Goal: Task Accomplishment & Management: Complete application form

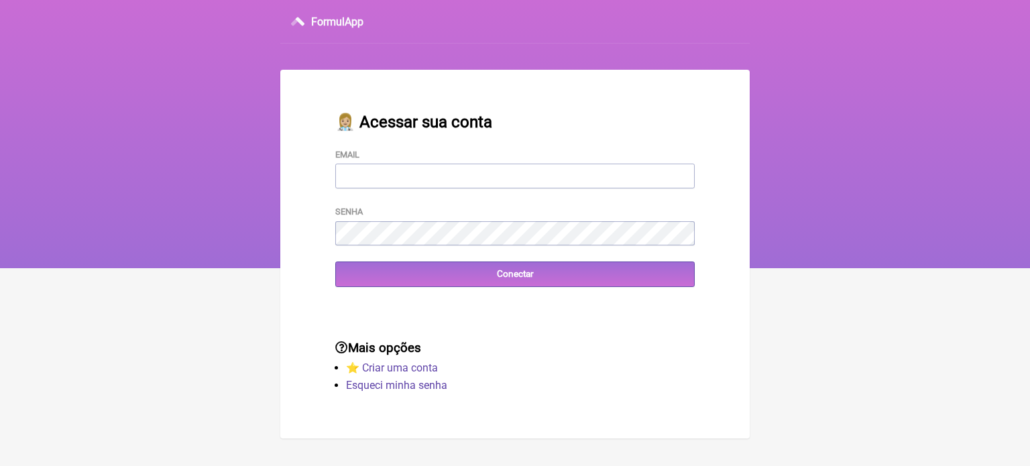
type input "[EMAIL_ADDRESS][DOMAIN_NAME]"
click at [426, 290] on div "👩🏼‍⚕️ Acessar sua conta Email FCAETANORJ@YAHOO.COM.BR Senha Conectar" at bounding box center [515, 199] width 402 height 217
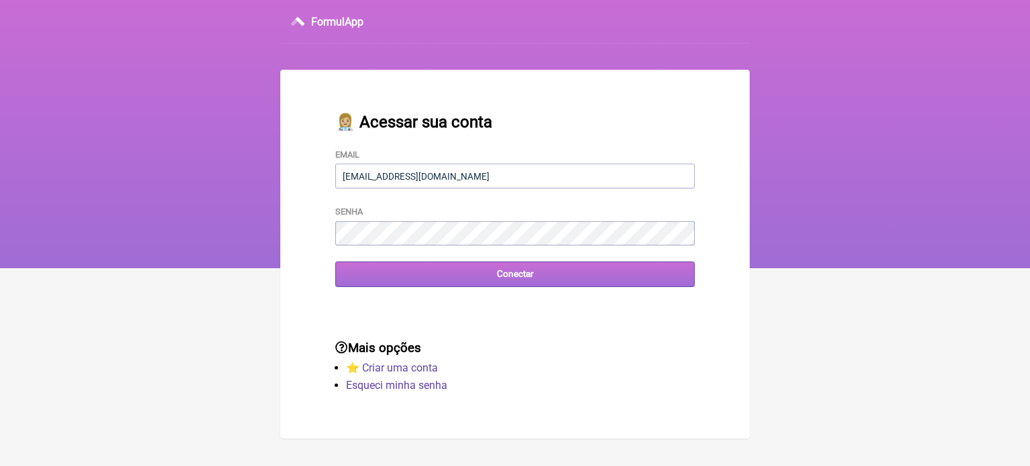
click at [502, 281] on input "Conectar" at bounding box center [514, 274] width 359 height 25
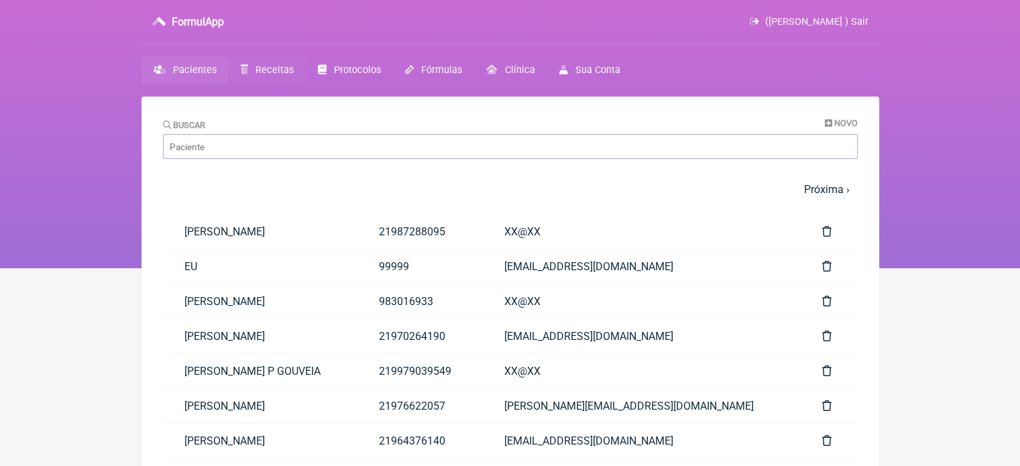
click at [249, 65] on link "Receitas" at bounding box center [267, 70] width 77 height 26
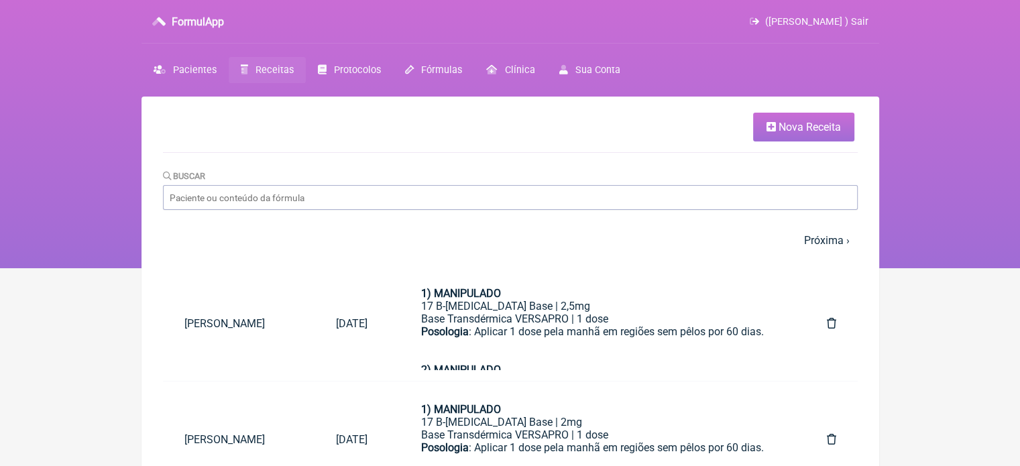
click at [781, 121] on span "Nova Receita" at bounding box center [809, 127] width 62 height 13
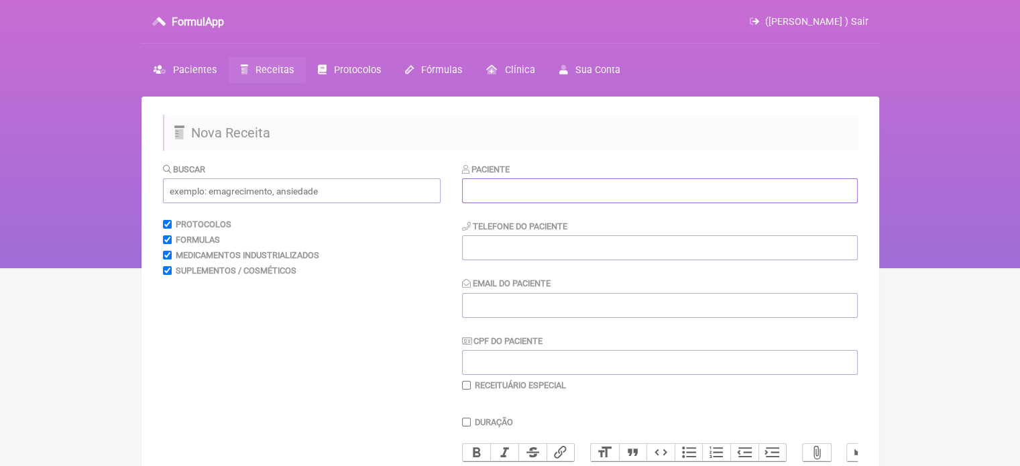
click at [558, 196] on input "text" at bounding box center [660, 190] width 396 height 25
paste input "[PERSON_NAME]"
type input "[PERSON_NAME]"
click at [536, 249] on input "tel" at bounding box center [660, 247] width 396 height 25
type input "21983282638"
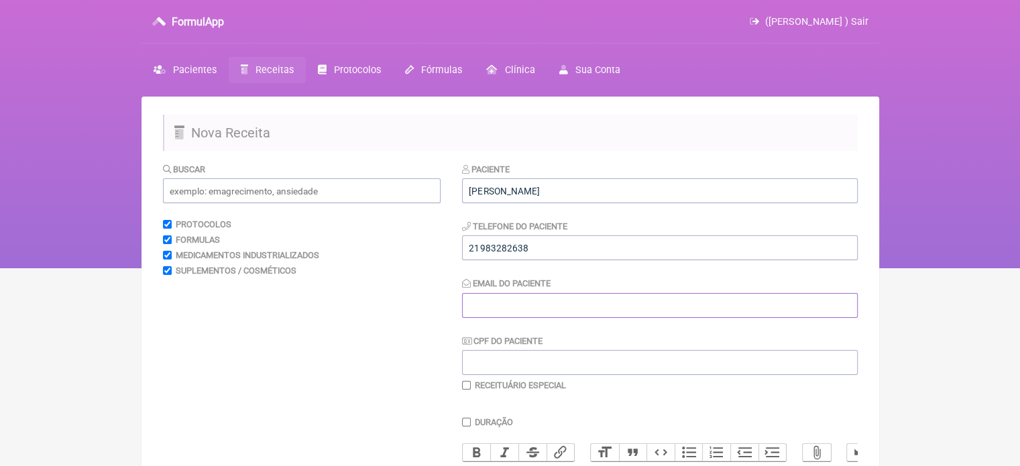
click at [529, 304] on input "Email do Paciente" at bounding box center [660, 305] width 396 height 25
type input "X@X"
click at [269, 194] on input "text" at bounding box center [302, 190] width 278 height 25
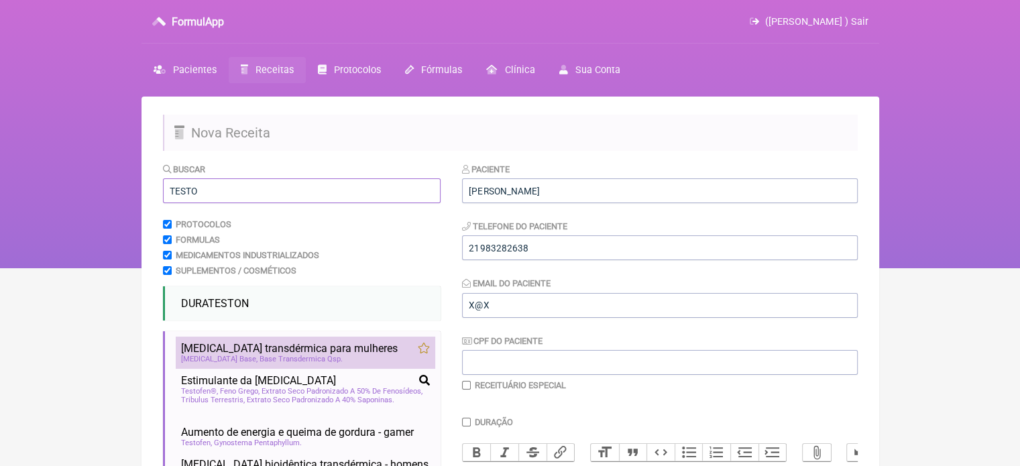
type input "TESTO"
click at [239, 349] on span "Testosterona transdérmica para mulheres" at bounding box center [289, 348] width 217 height 13
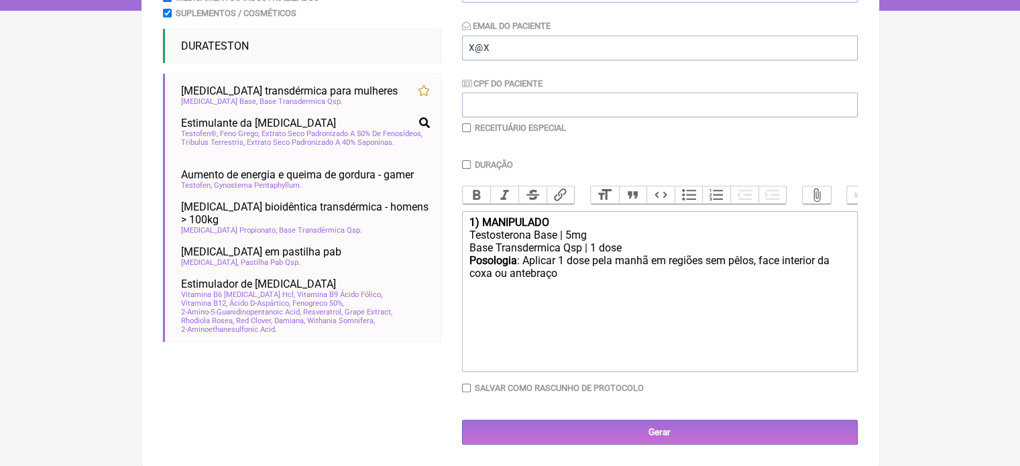
scroll to position [265, 0]
drag, startPoint x: 581, startPoint y: 250, endPoint x: 565, endPoint y: 252, distance: 16.2
click at [565, 252] on div "Base Transdermica Qsp | 1 dose" at bounding box center [659, 247] width 381 height 13
click at [566, 235] on div "Testosterona Base | 5mg" at bounding box center [659, 235] width 381 height 13
type trix-editor "<div><strong>1) MANIPULADO</strong></div><div>Testosterona Base | 6mg</div><div…"
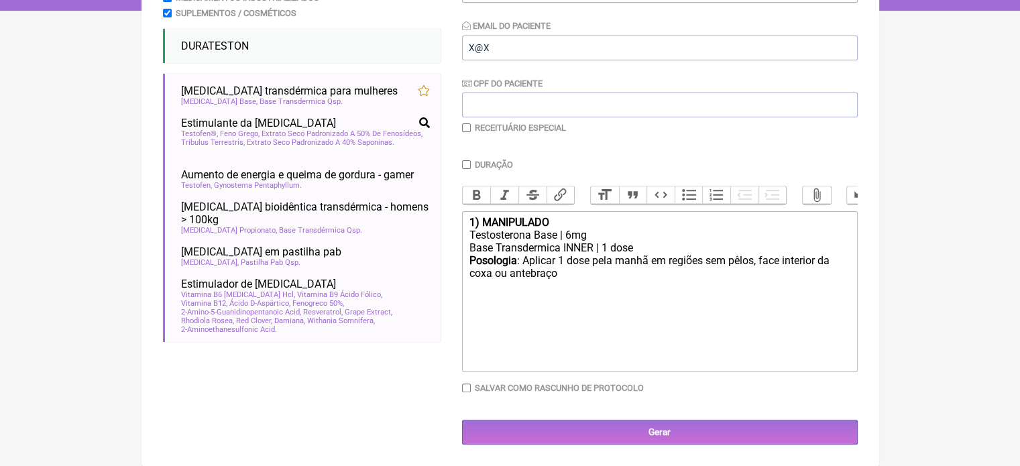
click at [462, 123] on input "checkbox" at bounding box center [466, 127] width 9 height 9
checkbox input "true"
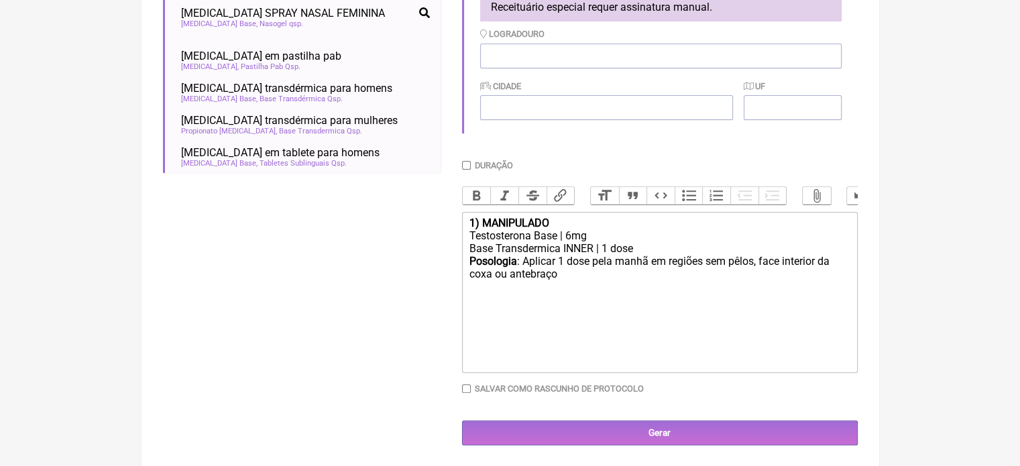
scroll to position [439, 0]
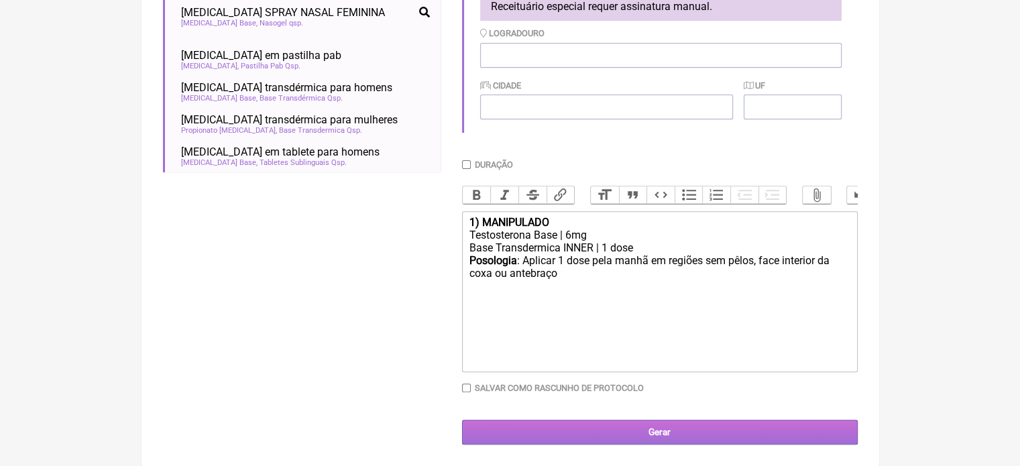
click at [585, 426] on input "Gerar" at bounding box center [660, 432] width 396 height 25
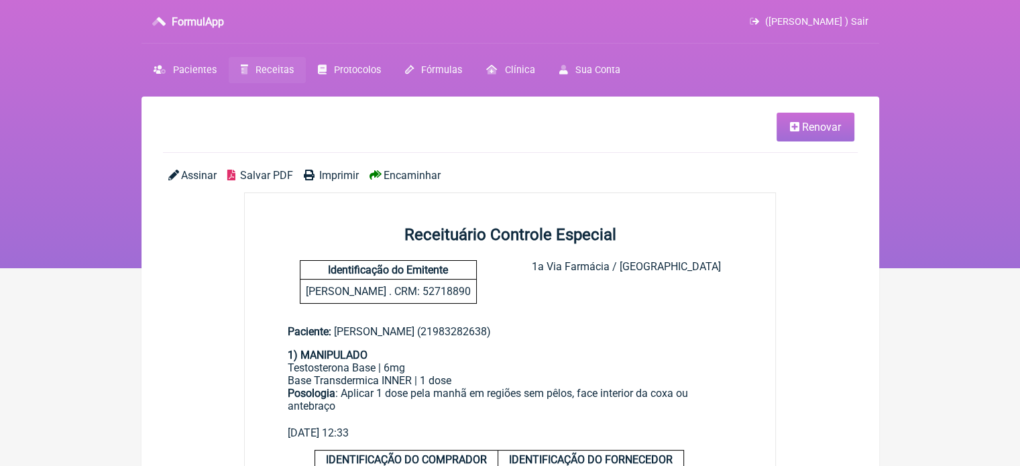
click at [337, 176] on span "Imprimir" at bounding box center [339, 175] width 40 height 13
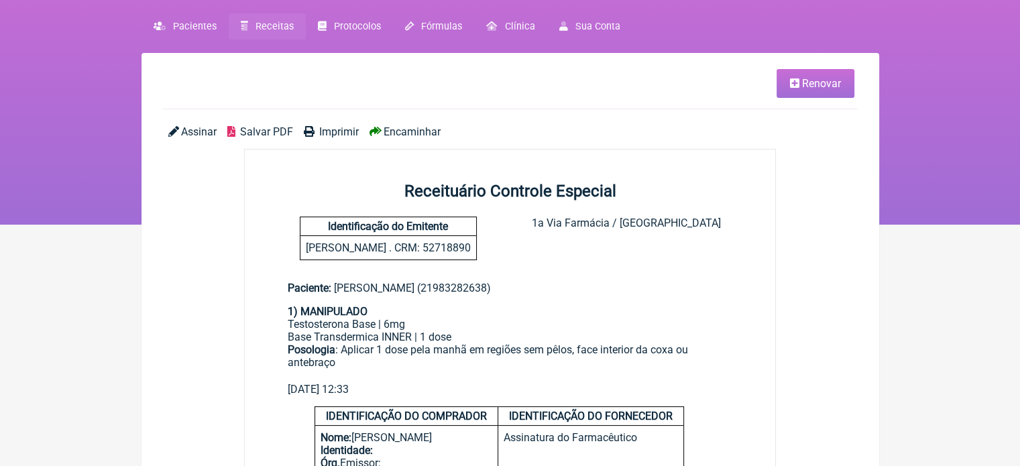
scroll to position [67, 0]
